Goal: Complete application form: Complete application form

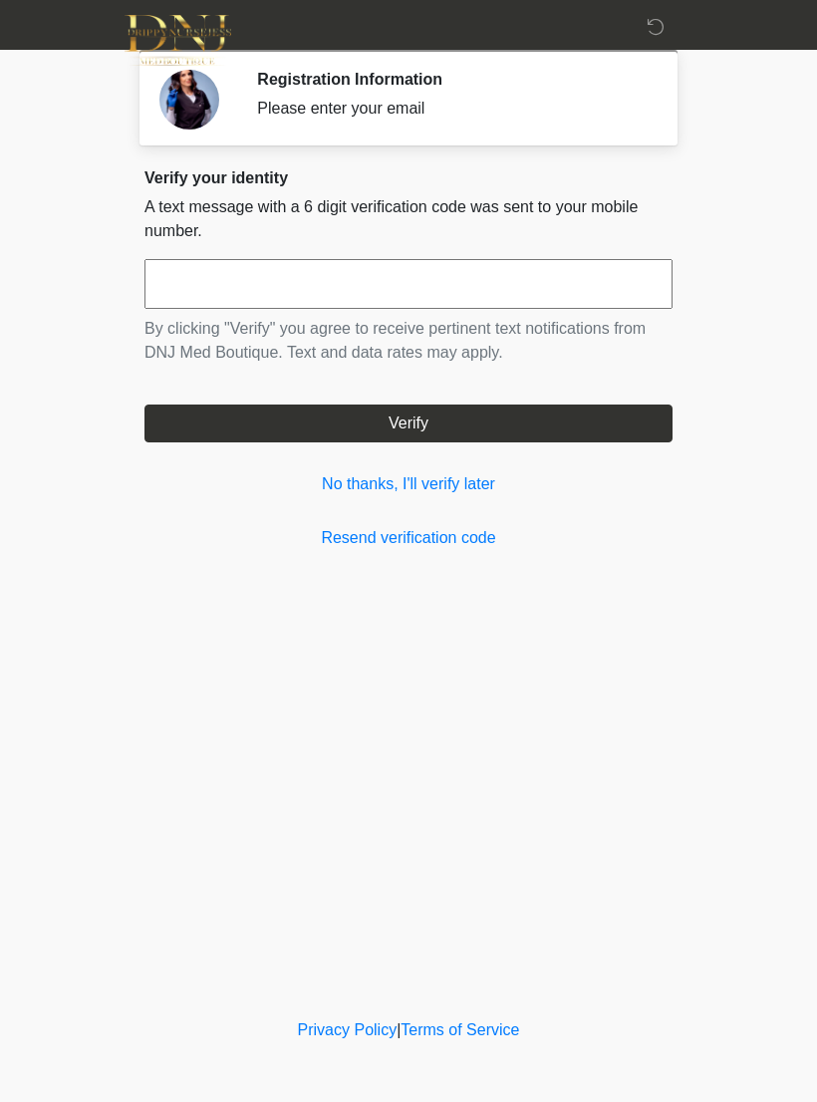
scroll to position [106, 50]
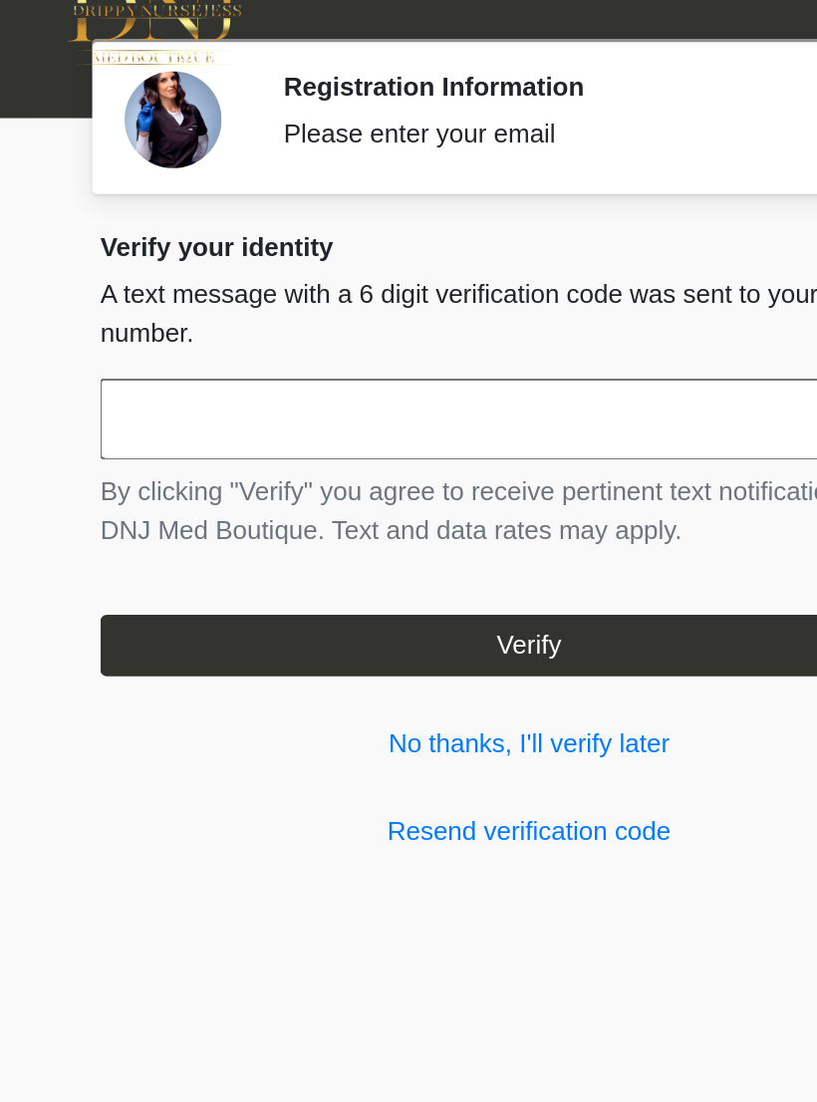
click at [331, 259] on input "text" at bounding box center [408, 284] width 528 height 50
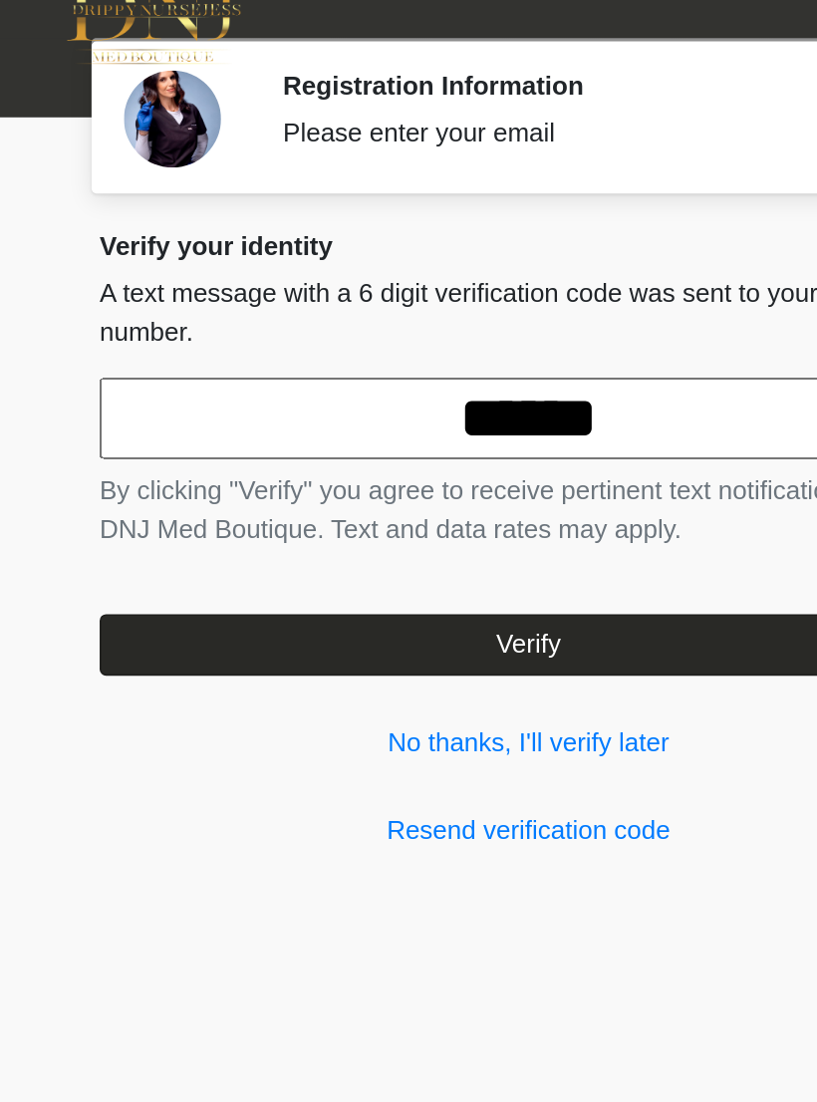
type input "******"
click at [364, 405] on button "Verify" at bounding box center [408, 424] width 528 height 38
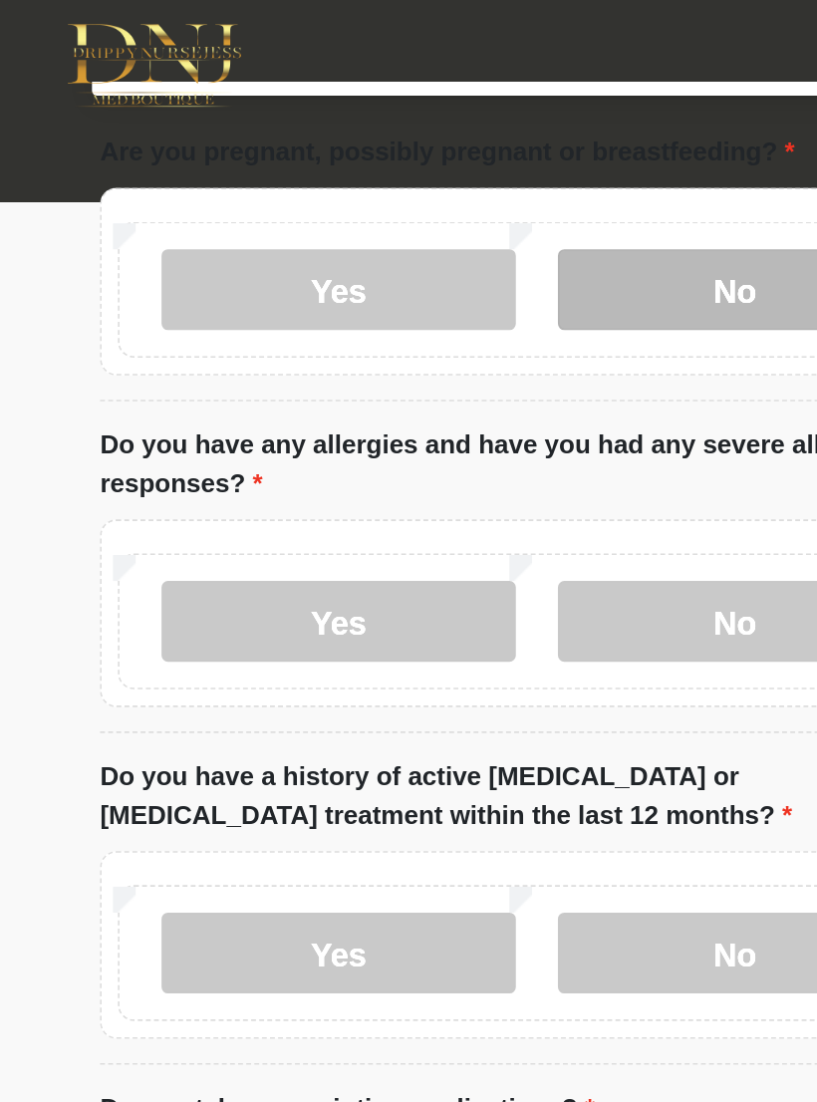
click at [446, 203] on label "No" at bounding box center [536, 178] width 218 height 50
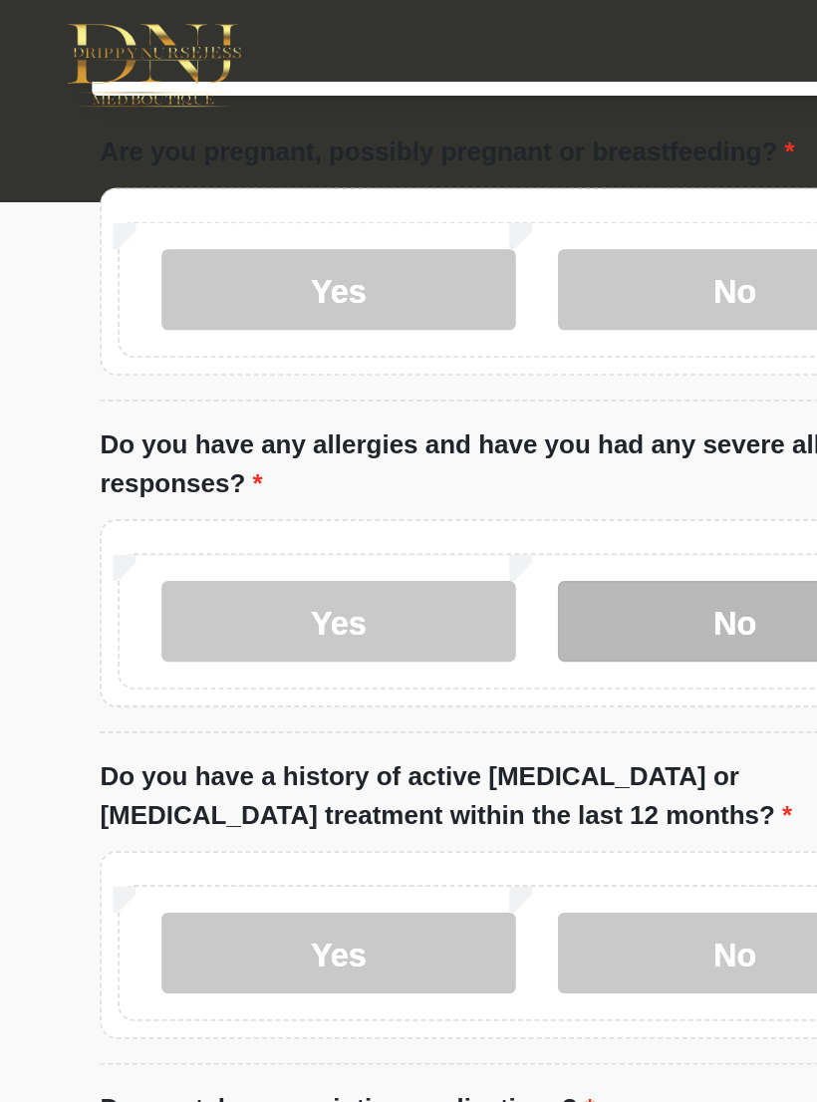
click at [436, 408] on label "No" at bounding box center [536, 383] width 218 height 50
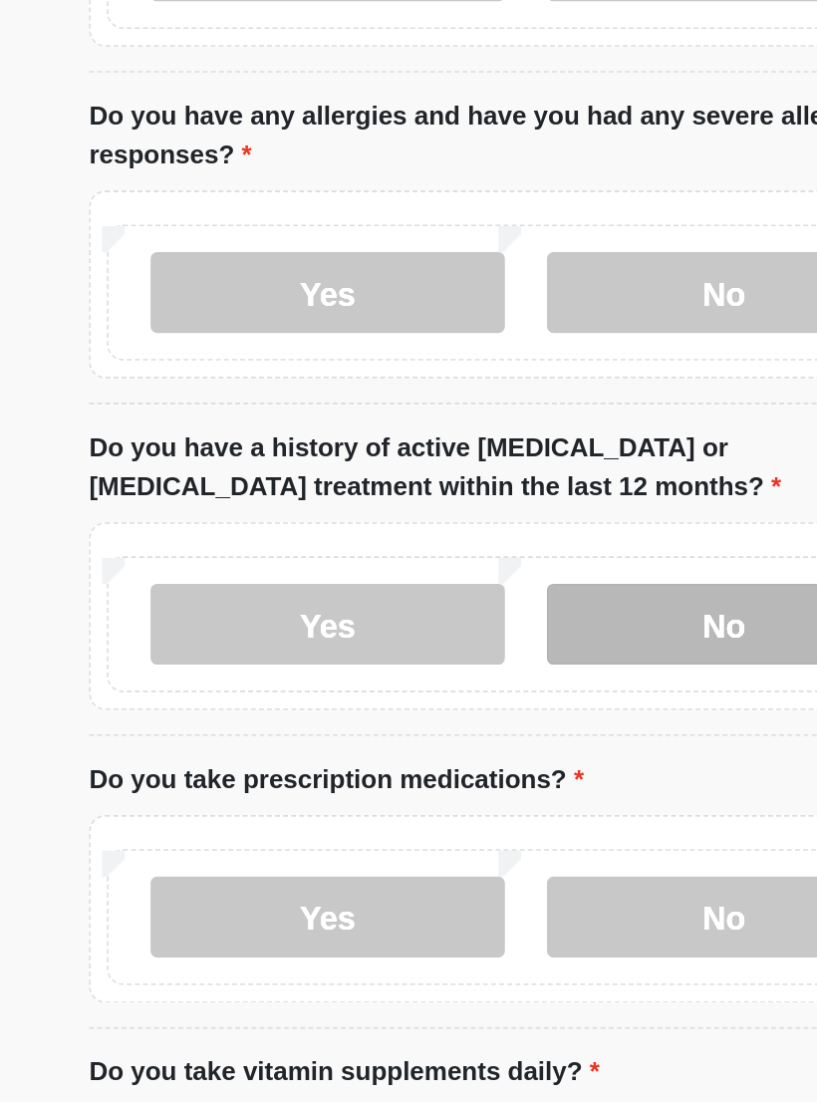
click at [427, 562] on label "No" at bounding box center [536, 587] width 218 height 50
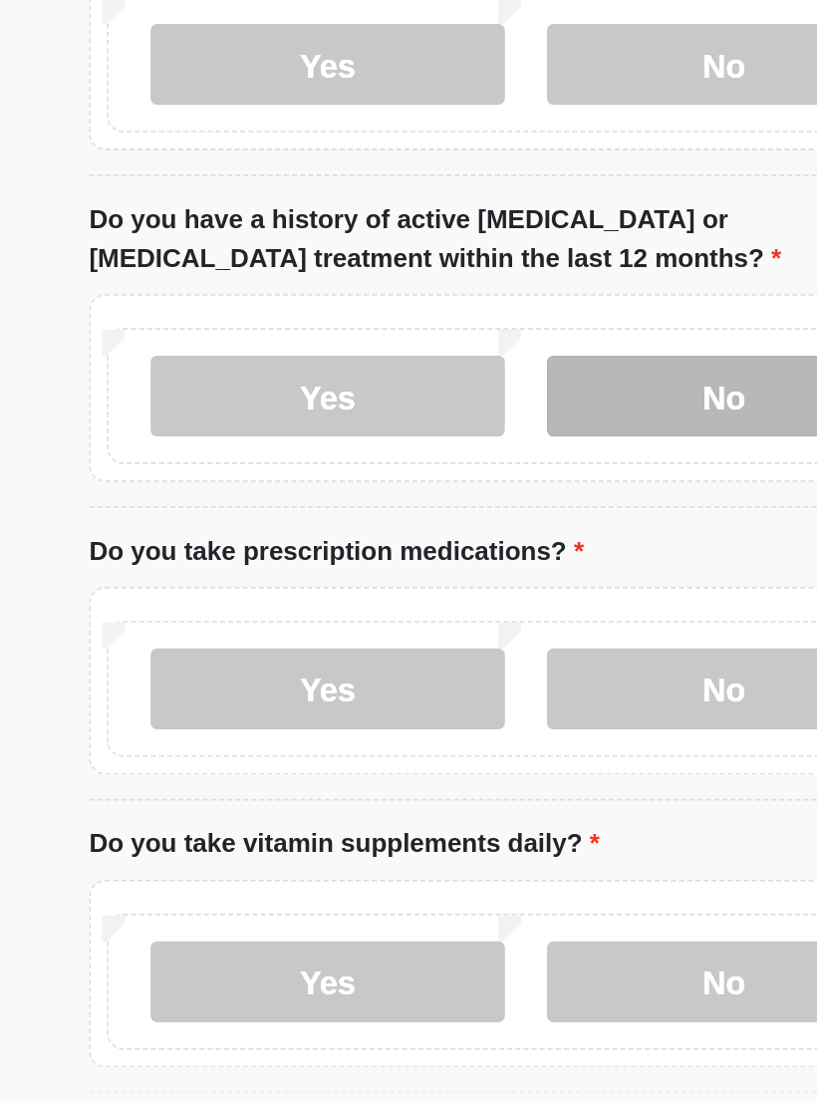
scroll to position [47, 0]
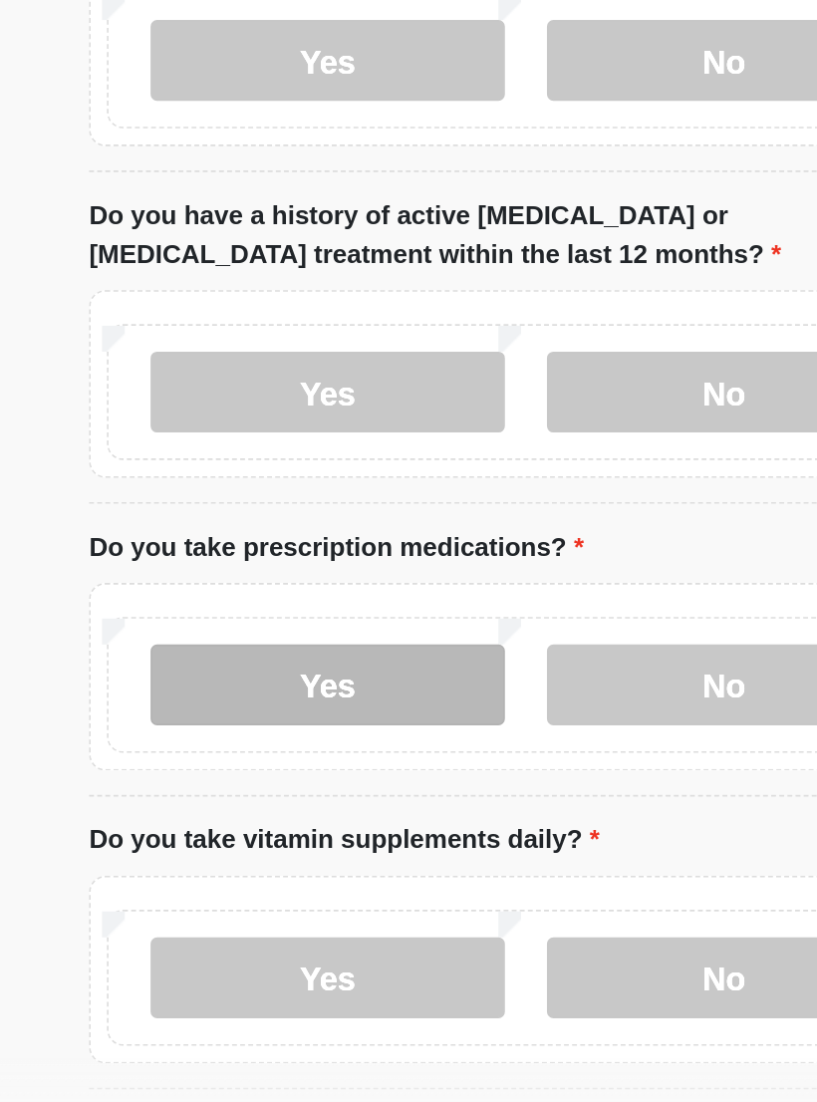
click at [244, 801] on label "Yes" at bounding box center [291, 826] width 218 height 50
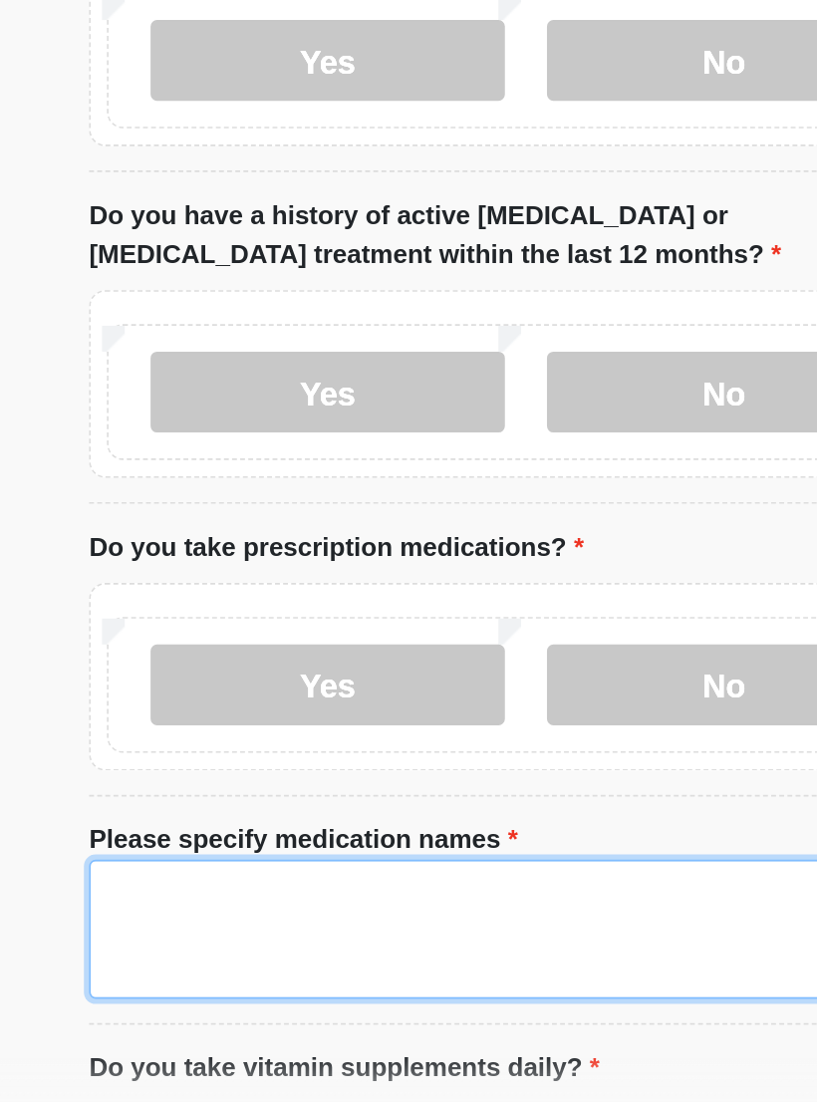
click at [276, 934] on textarea "Please specify medication names" at bounding box center [408, 977] width 528 height 86
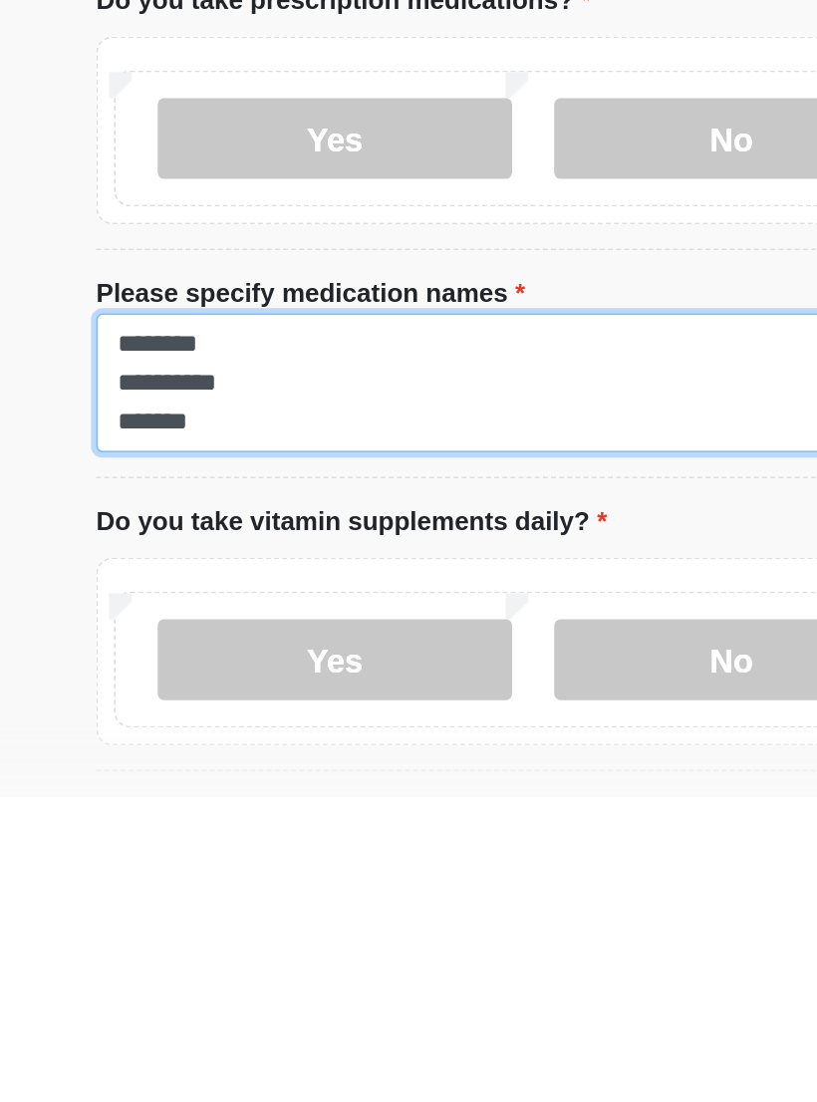
scroll to position [231, 0]
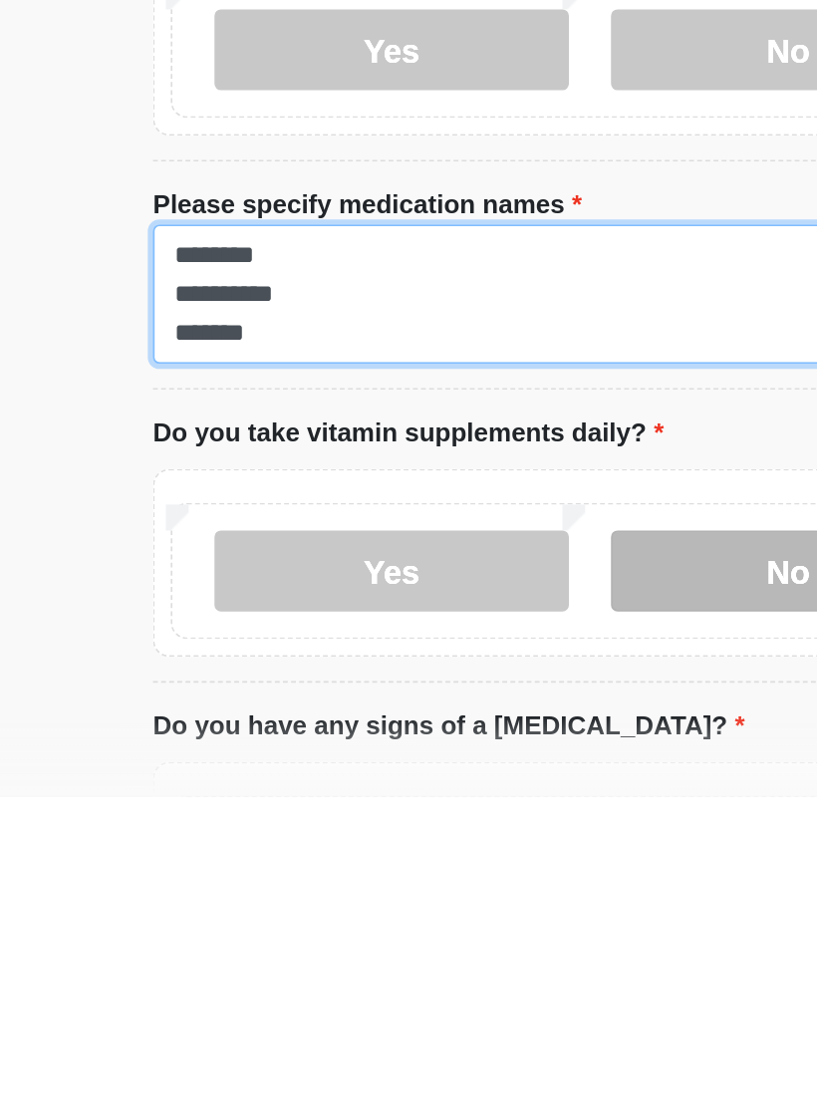
type textarea "**********"
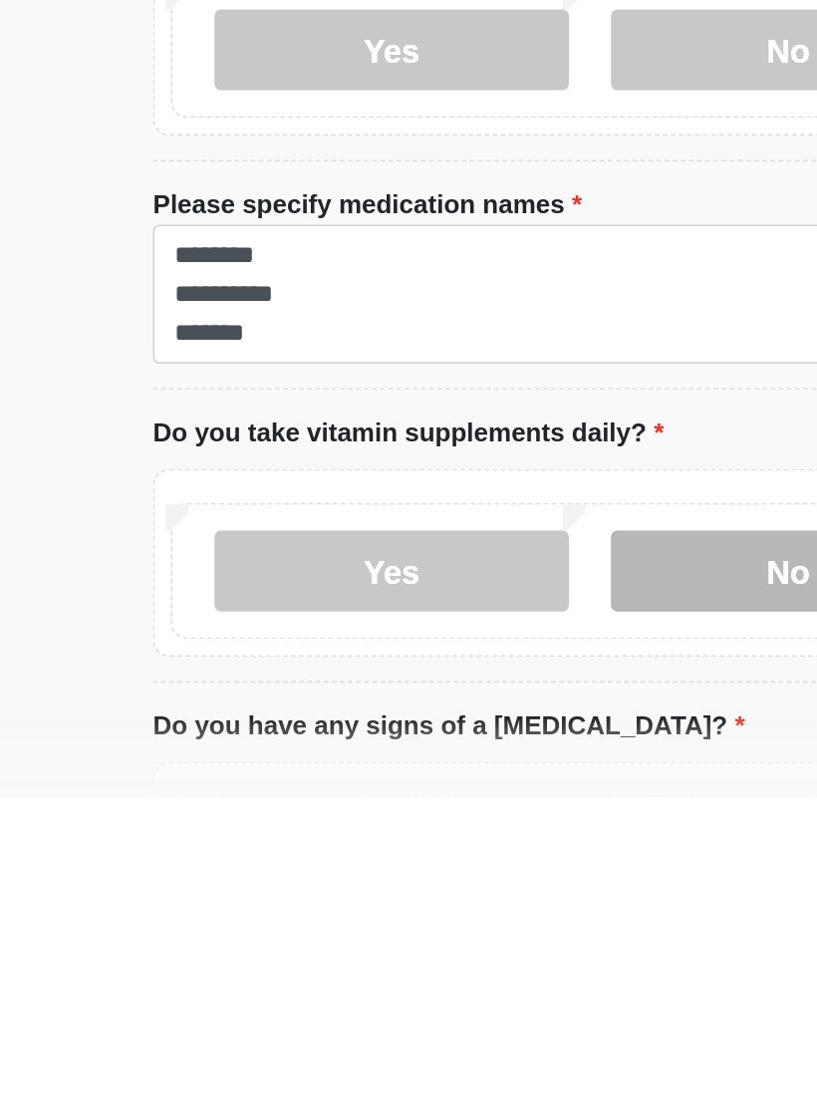
click at [454, 938] on label "No" at bounding box center [536, 963] width 218 height 50
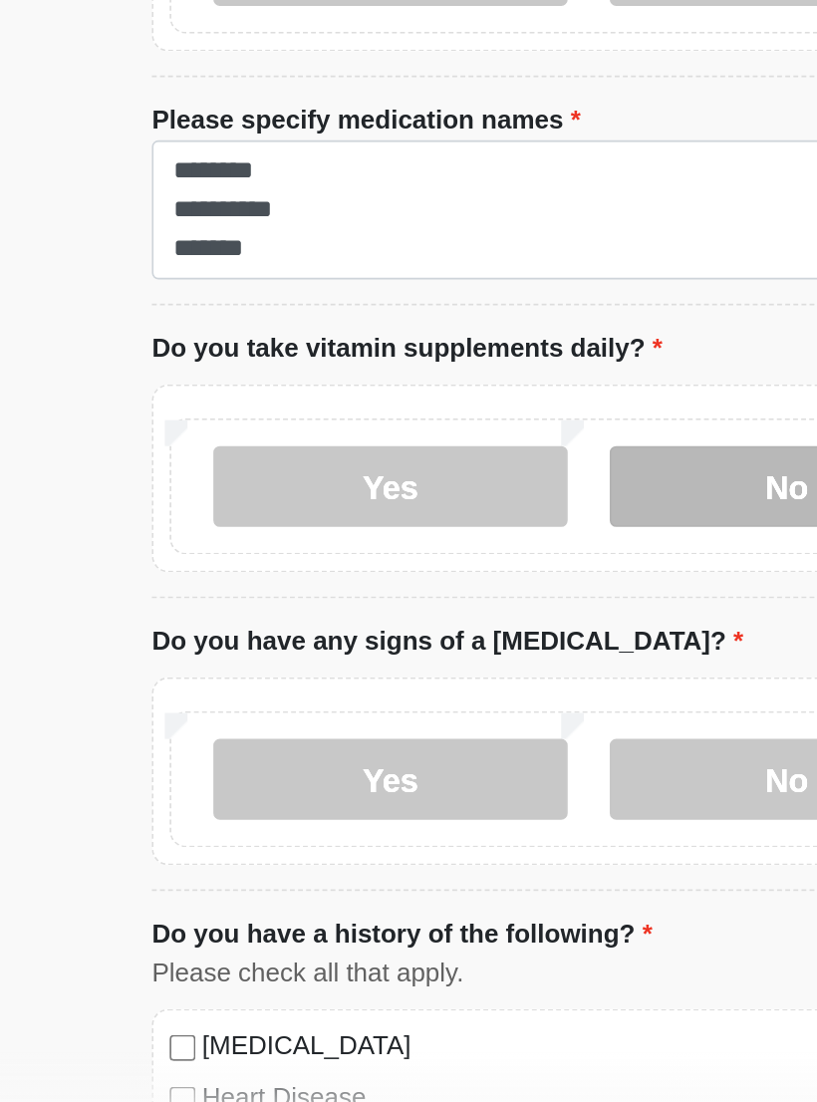
scroll to position [507, 0]
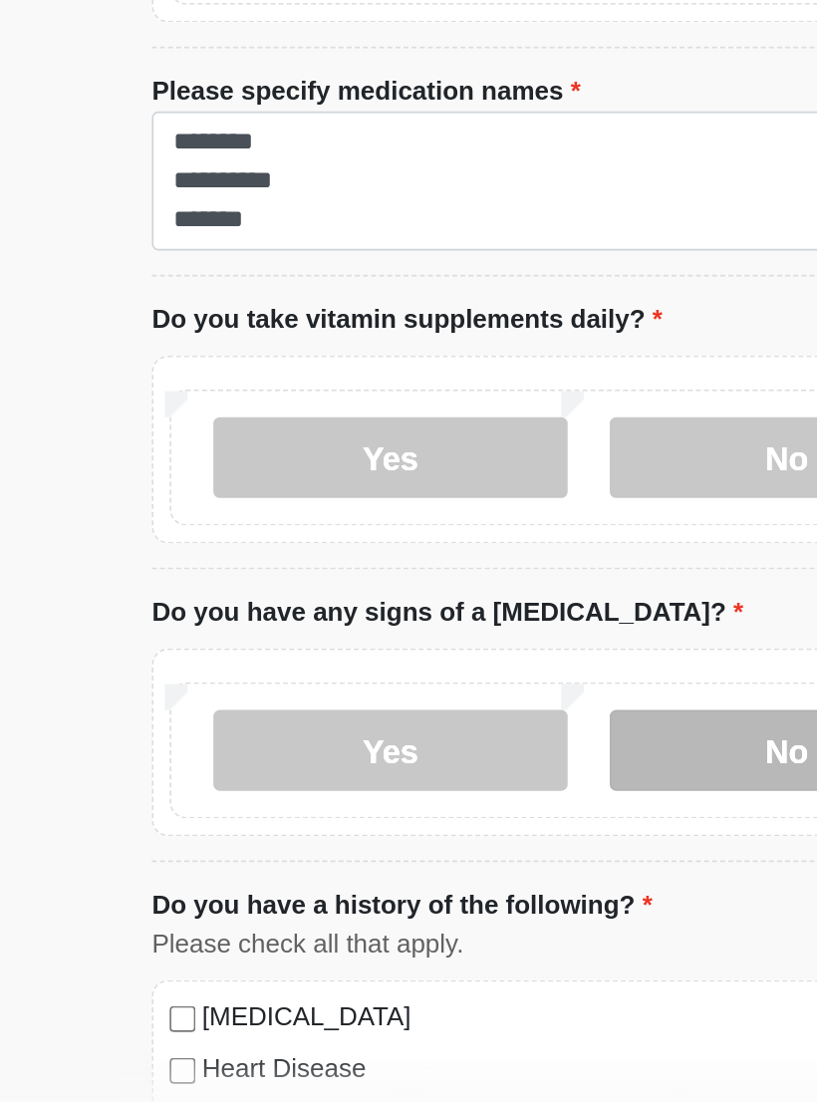
click at [427, 842] on label "No" at bounding box center [536, 867] width 218 height 50
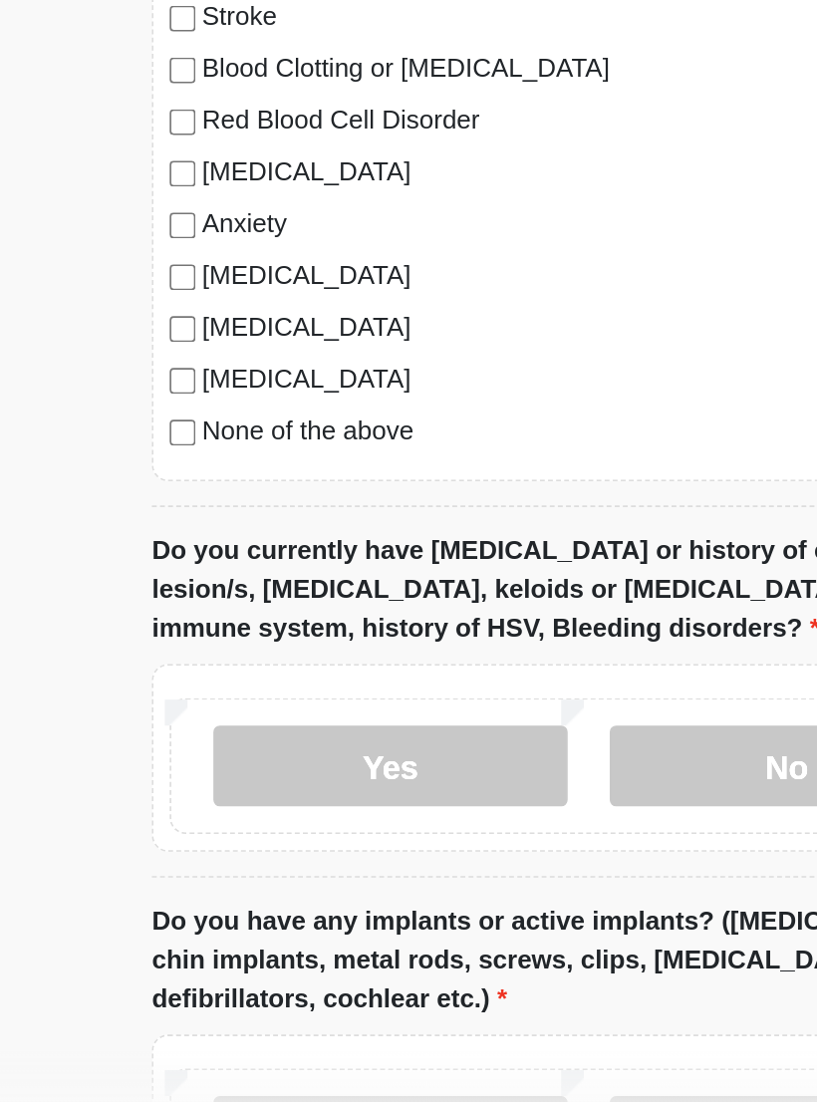
scroll to position [1219, 0]
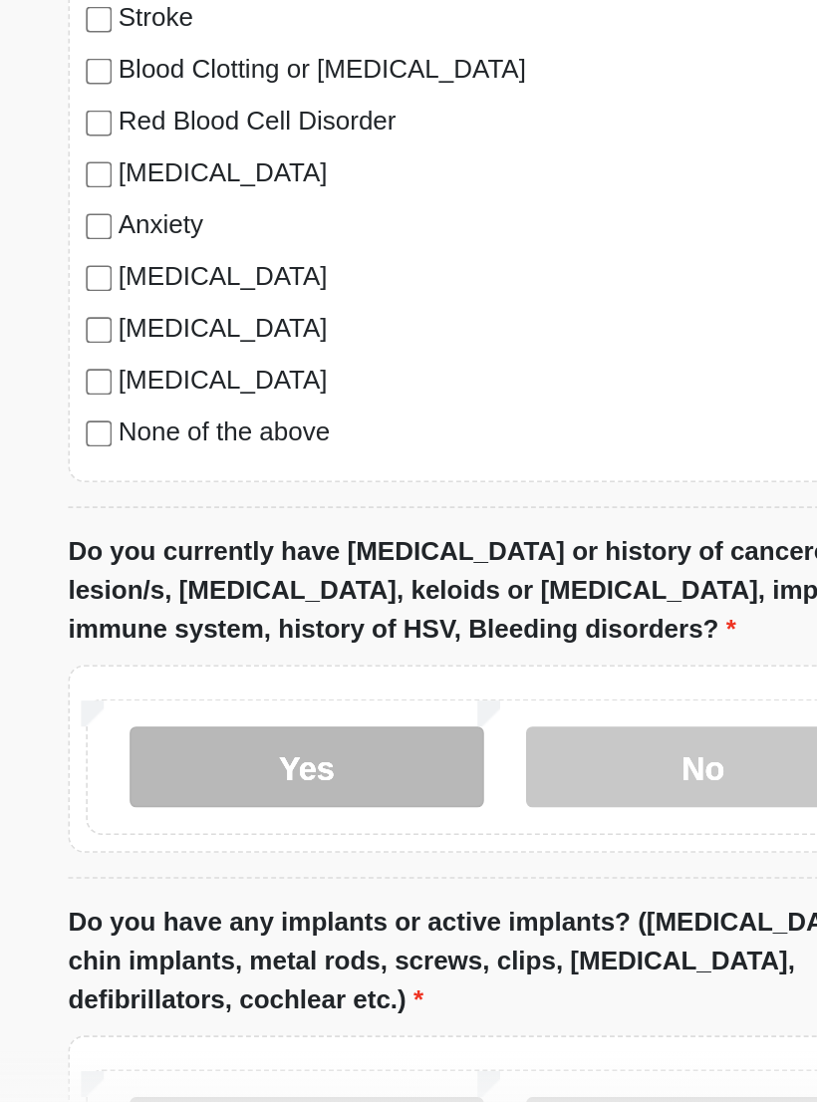
click at [254, 852] on label "Yes" at bounding box center [291, 877] width 218 height 50
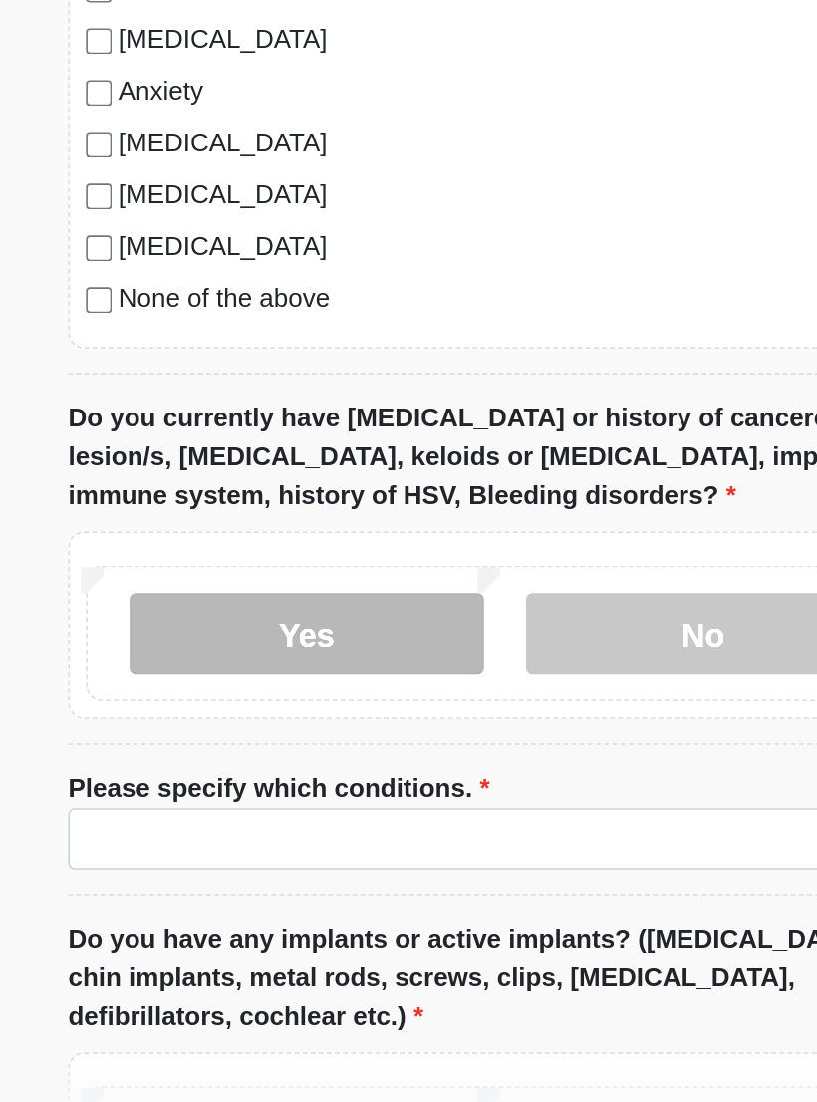
scroll to position [1302, 0]
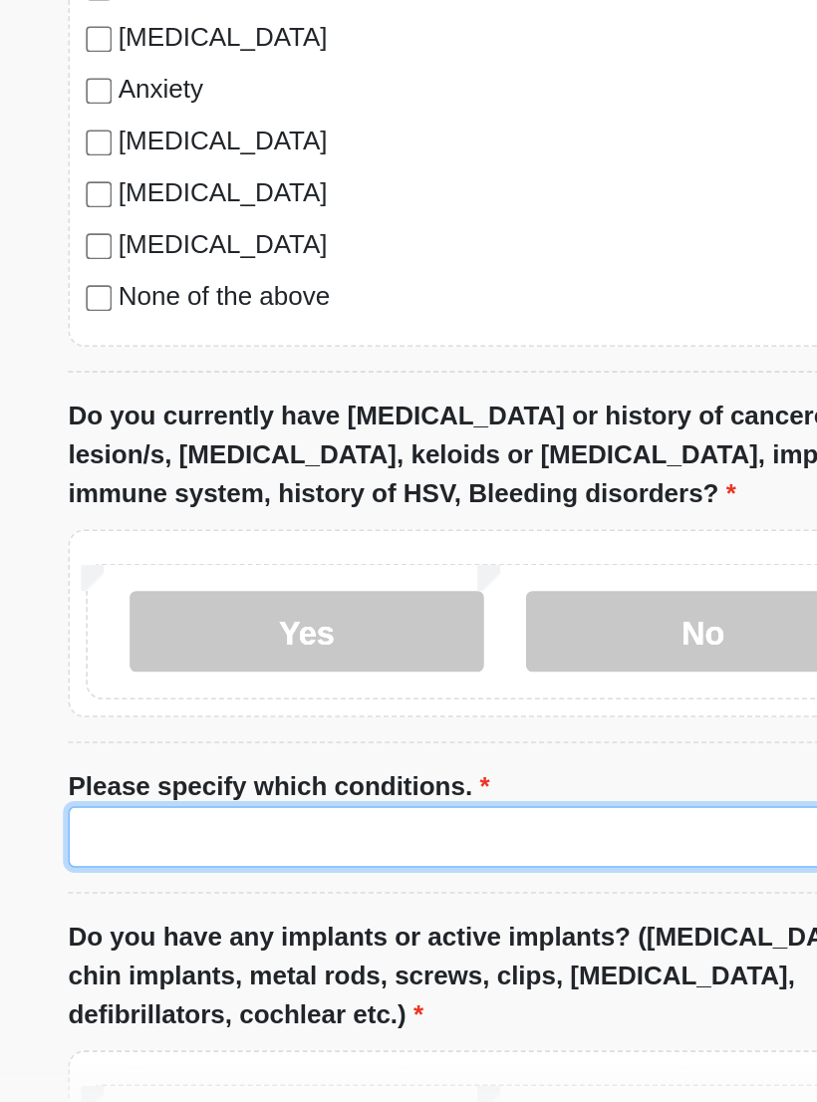
click at [267, 901] on input "Please specify which conditions." at bounding box center [408, 920] width 528 height 38
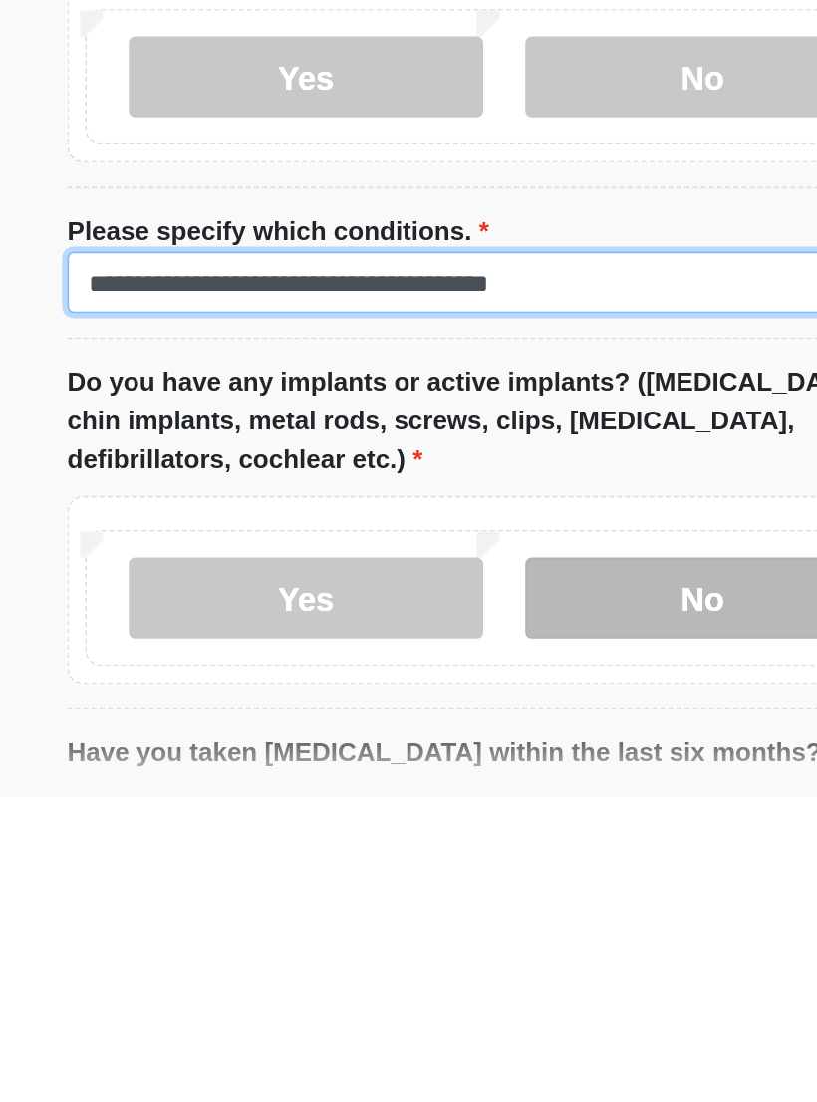
type input "**********"
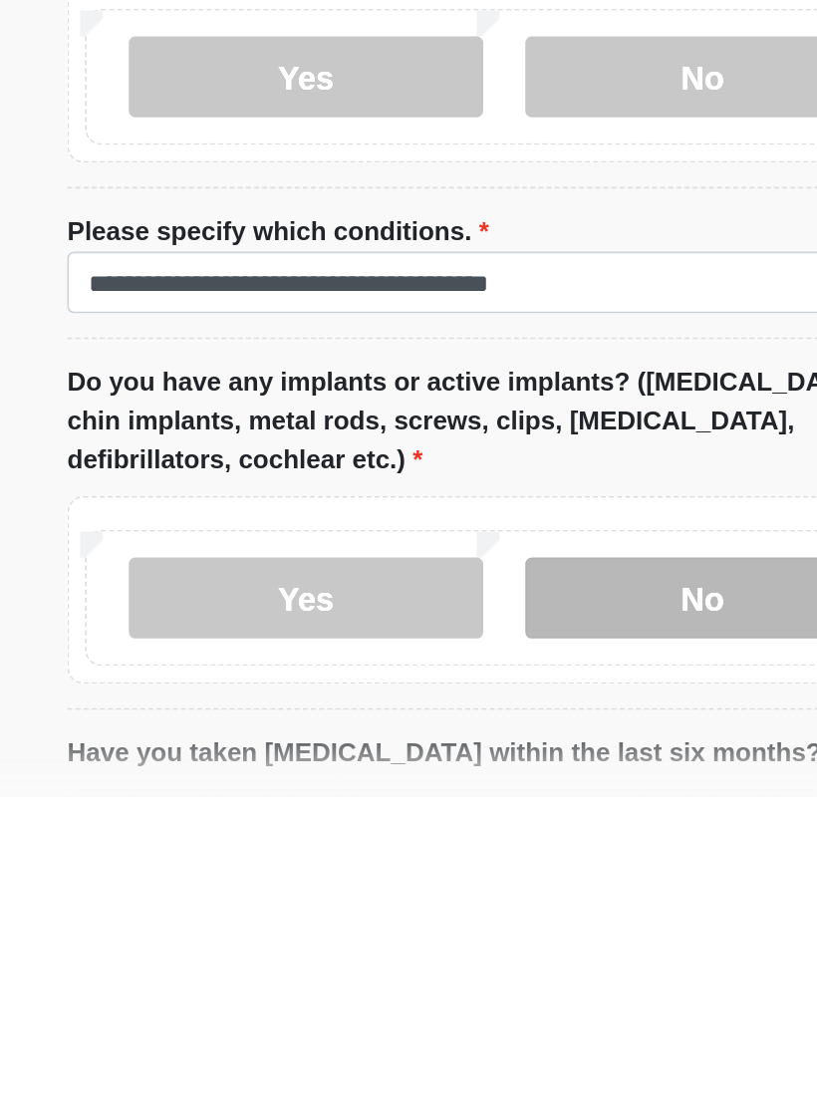
click at [429, 955] on label "No" at bounding box center [536, 980] width 218 height 50
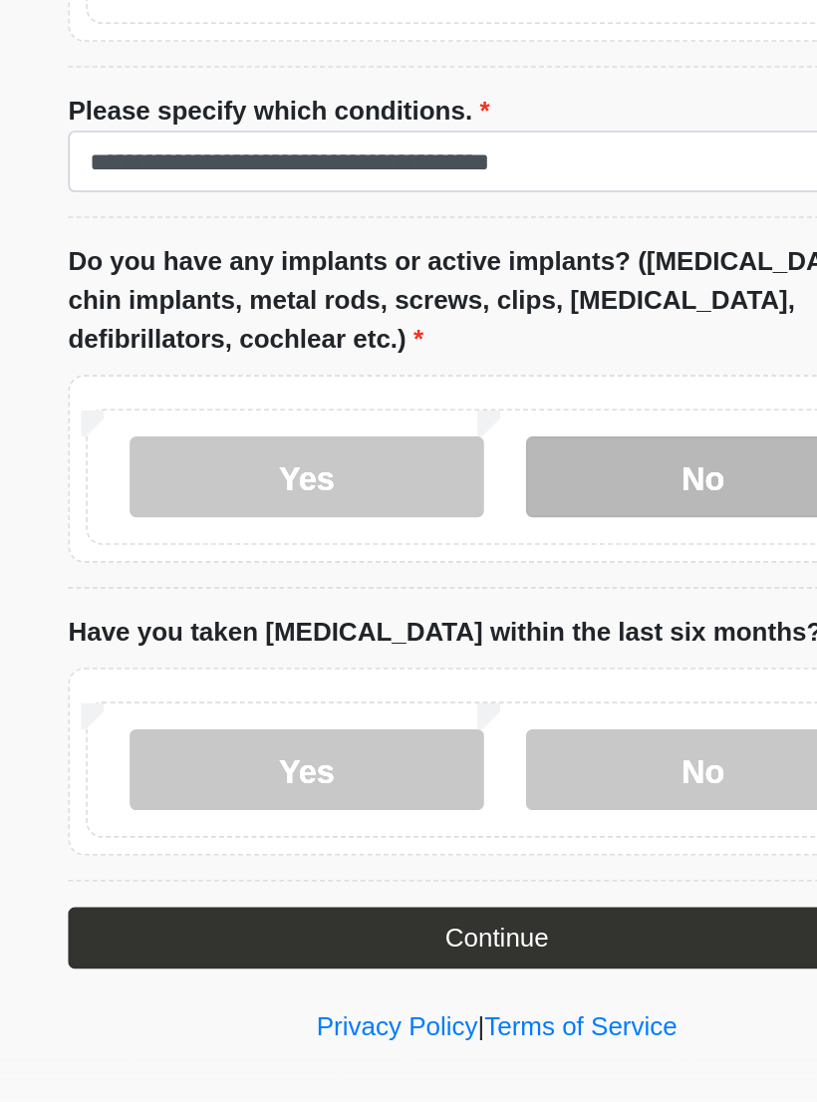
scroll to position [1719, 0]
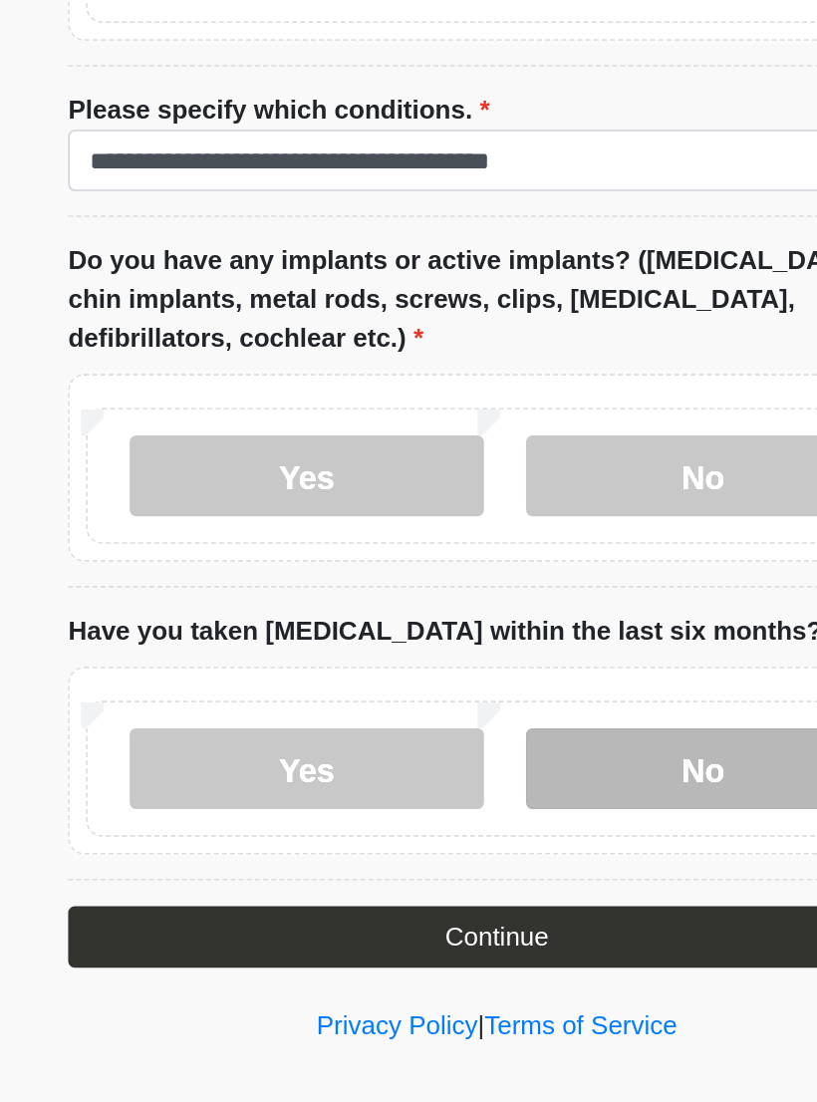
click at [427, 853] on label "No" at bounding box center [536, 878] width 218 height 50
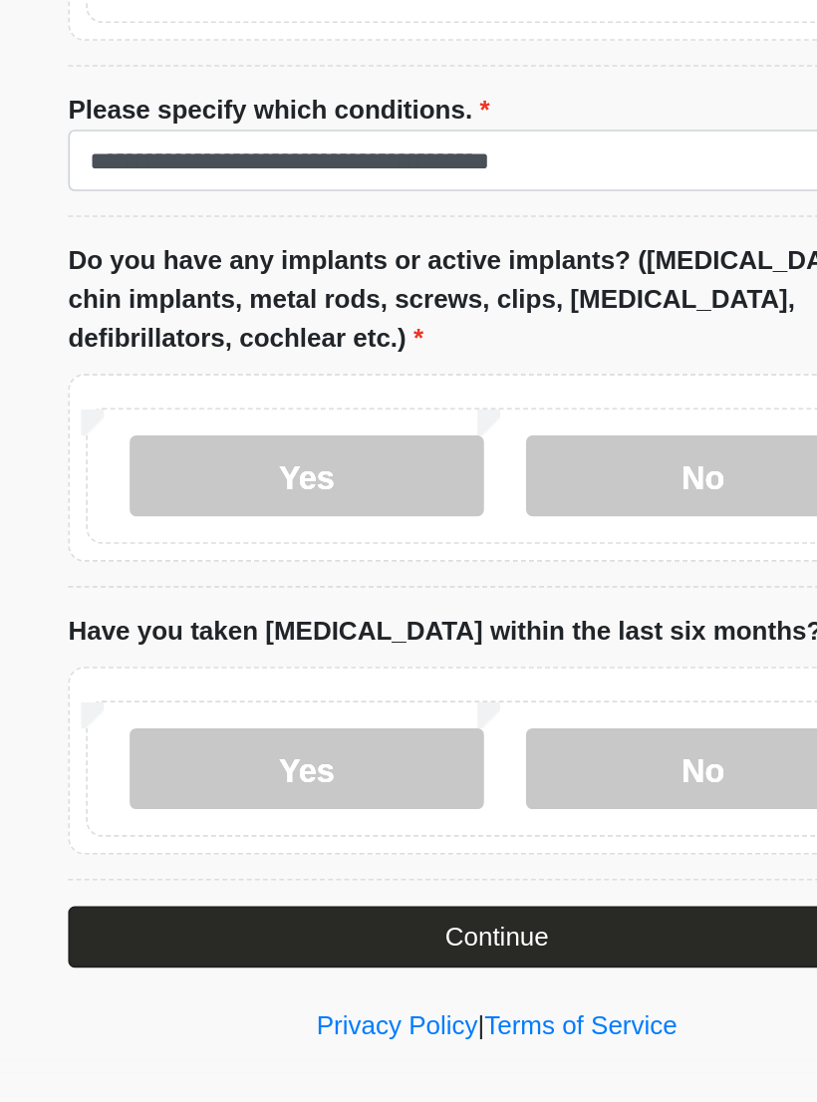
click at [351, 963] on button "Continue" at bounding box center [408, 982] width 528 height 38
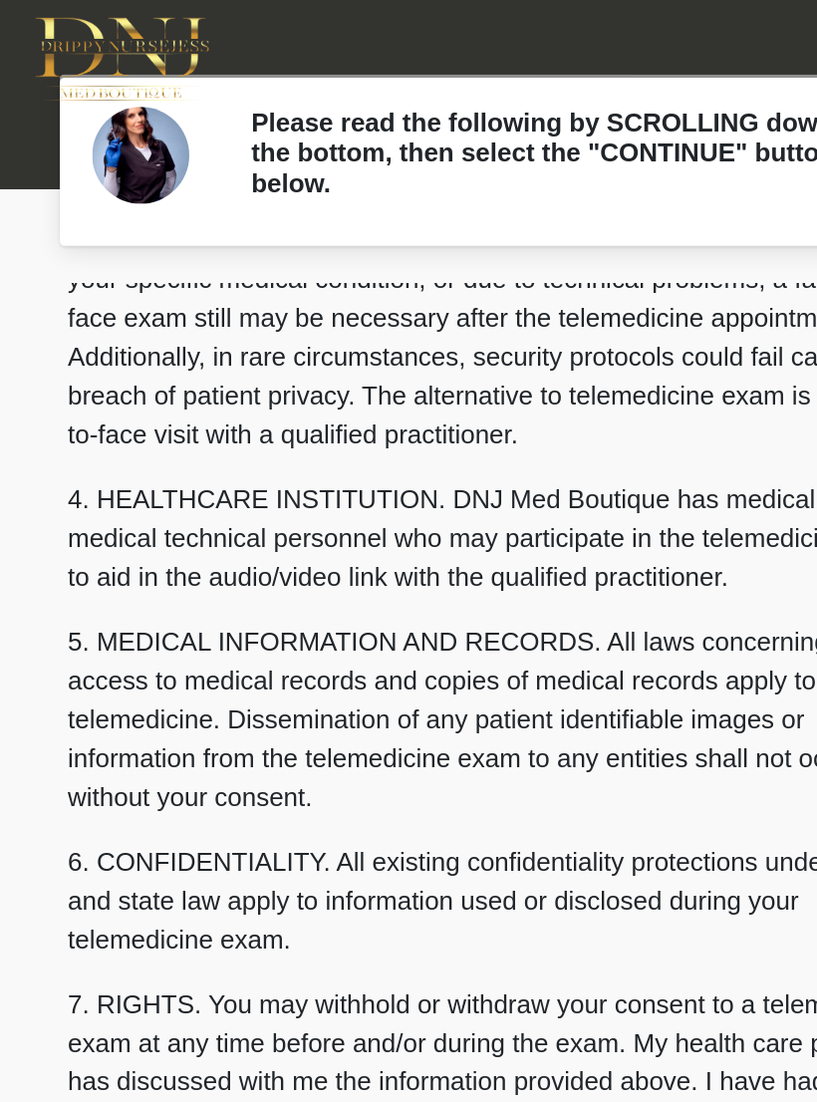
scroll to position [452, 0]
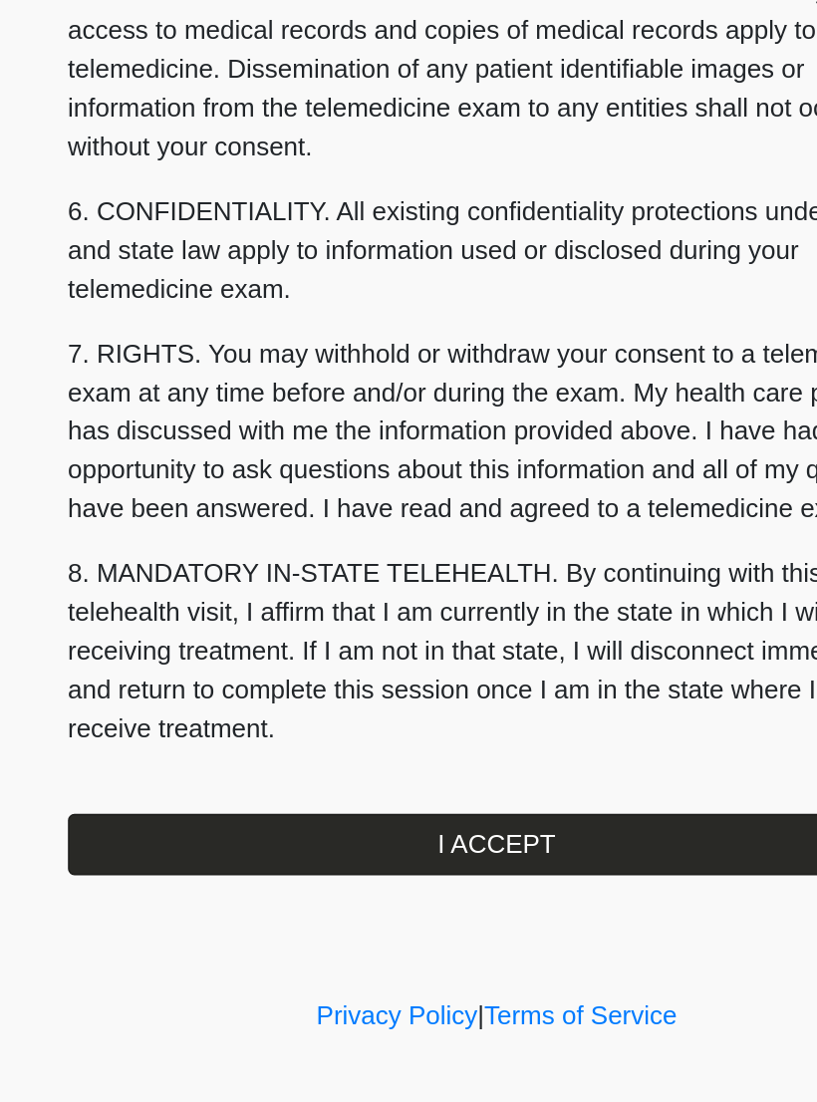
click at [328, 906] on button "I ACCEPT" at bounding box center [408, 925] width 528 height 38
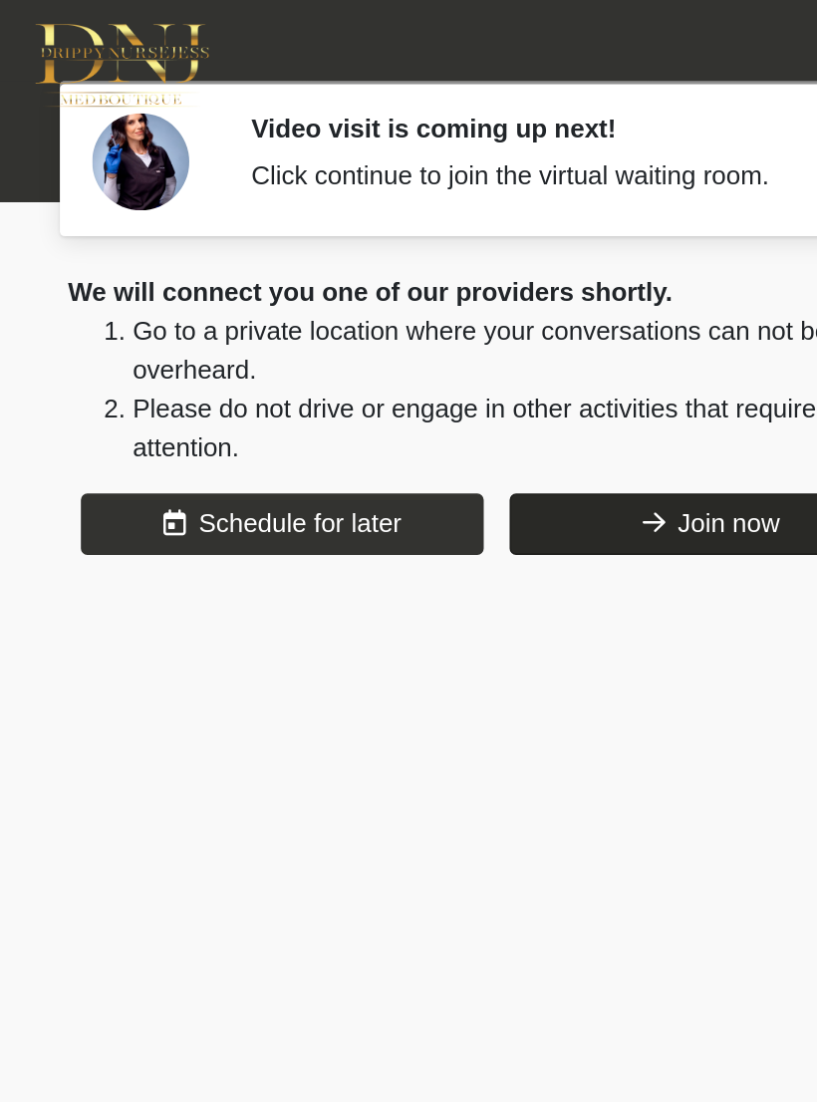
click at [441, 321] on button "Join now" at bounding box center [541, 323] width 248 height 38
